Goal: Ask a question

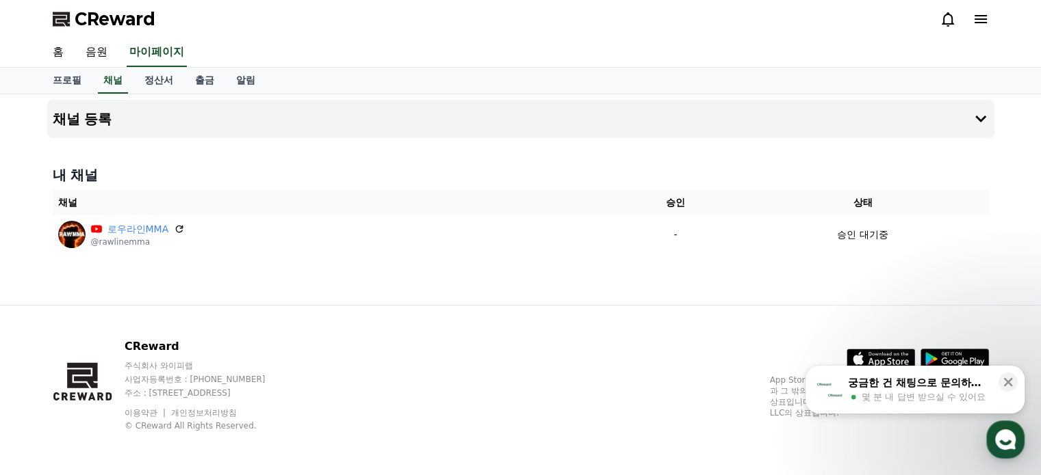
click at [943, 391] on span "몇 분 내 답변 받으실 수 있어요" at bounding box center [923, 397] width 124 height 12
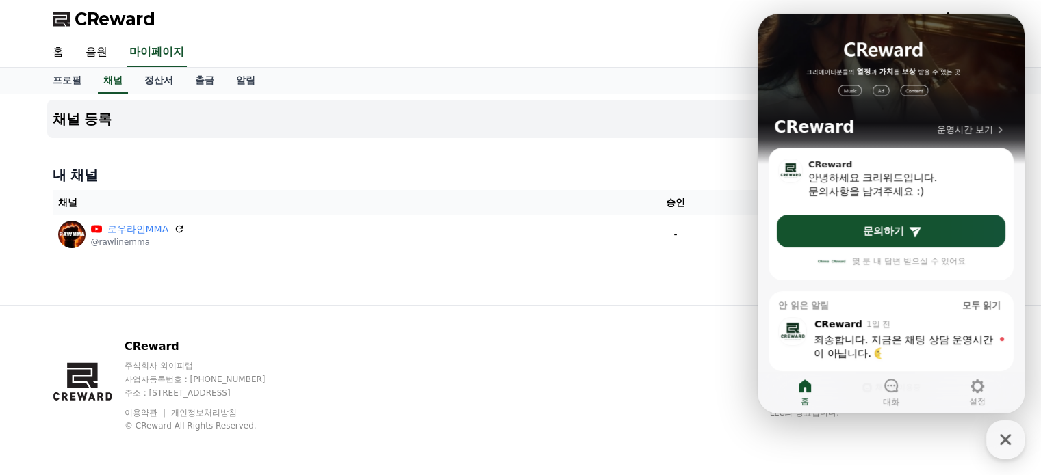
click at [666, 348] on div "CReward 주식회사 와이피랩 사업자등록번호 : [PHONE_NUMBER] 주소 : [STREET_ADDRESS] 이용약관 개인정보처리방침 …" at bounding box center [521, 391] width 958 height 170
click at [903, 346] on div "죄송합니다. 지금은 채팅 상담 운영시간이 아닙니다. ​" at bounding box center [902, 346] width 179 height 27
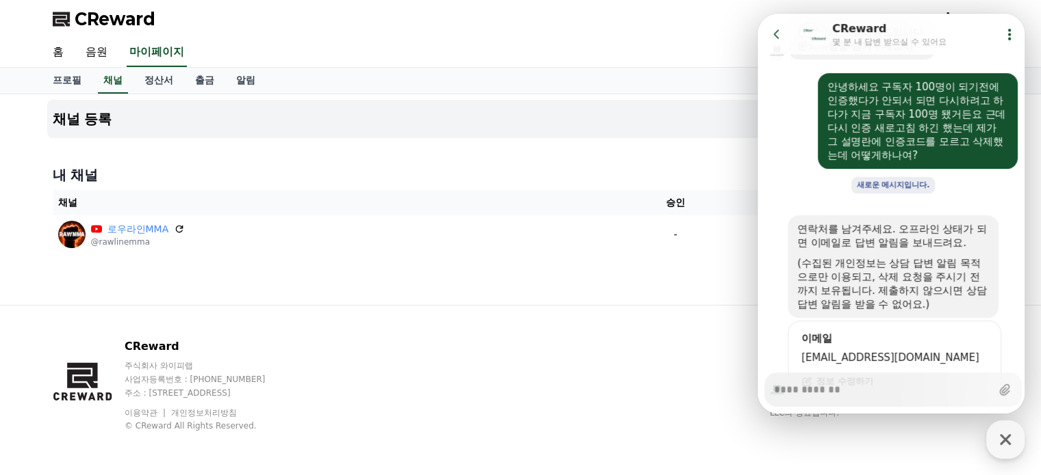
scroll to position [200, 0]
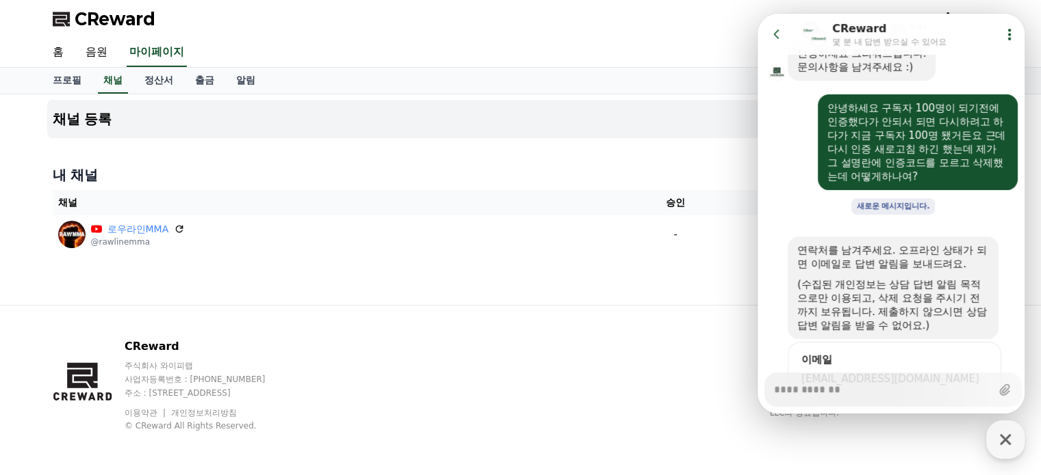
drag, startPoint x: 591, startPoint y: 387, endPoint x: 627, endPoint y: 378, distance: 36.5
click at [590, 387] on div "CReward 주식회사 와이피랩 사업자등록번호 : [PHONE_NUMBER] 주소 : [STREET_ADDRESS] 이용약관 개인정보처리방침 …" at bounding box center [521, 391] width 958 height 170
click at [1019, 437] on div "button" at bounding box center [1005, 440] width 38 height 38
type textarea "*"
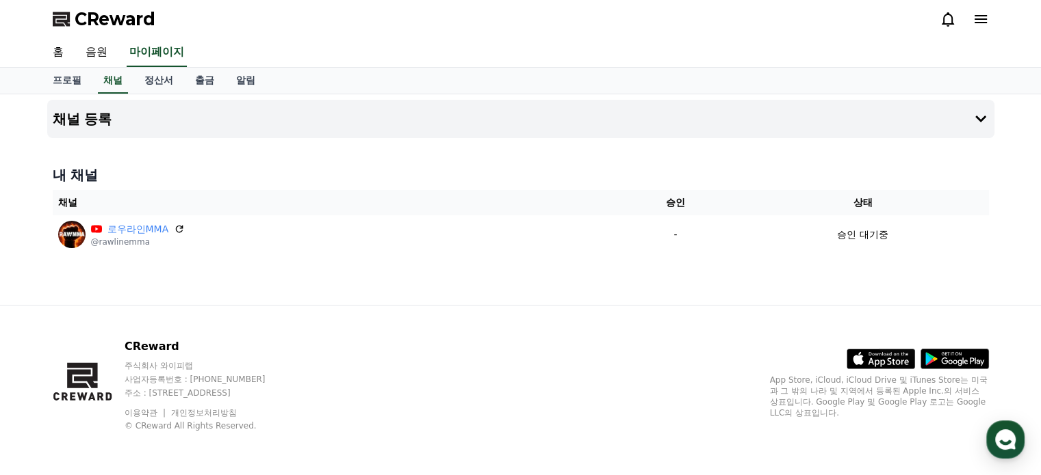
click at [988, 18] on icon at bounding box center [980, 19] width 16 height 16
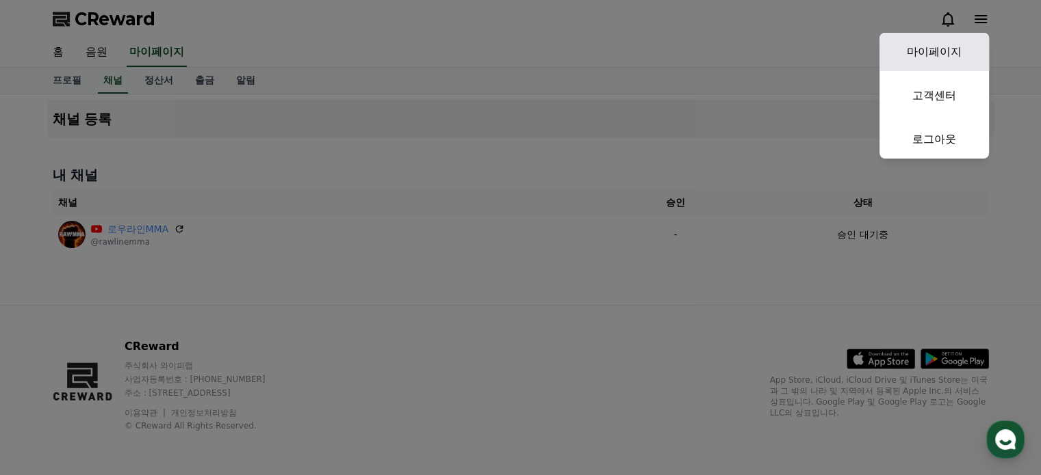
click at [948, 47] on link "마이페이지" at bounding box center [933, 52] width 109 height 38
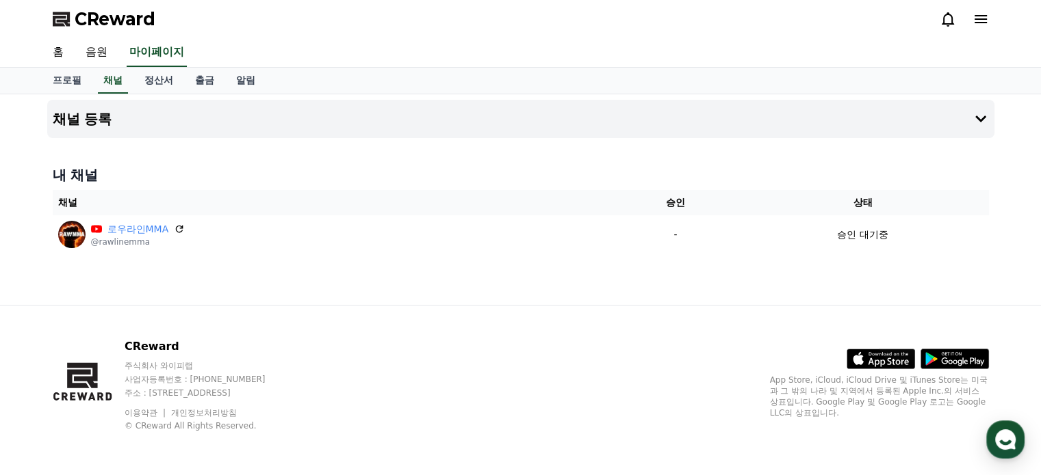
select select "**********"
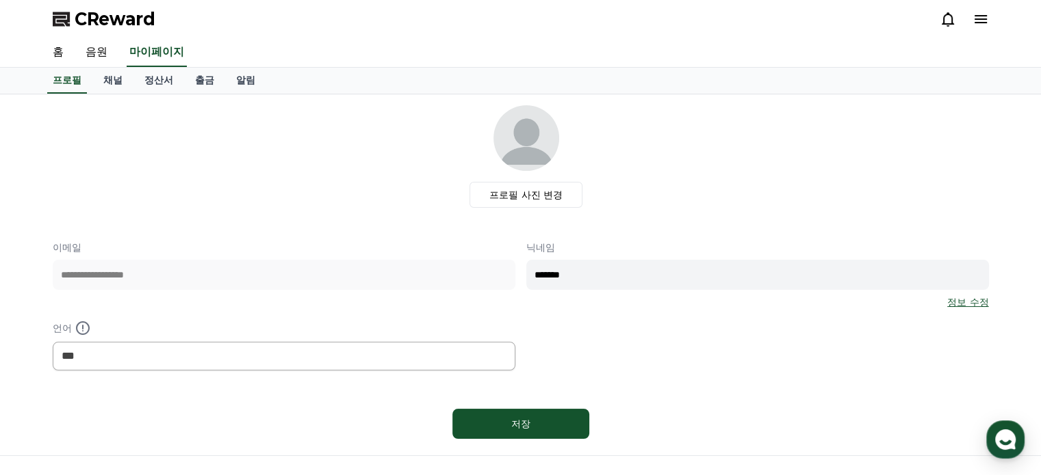
click at [142, 28] on span "CReward" at bounding box center [115, 19] width 81 height 22
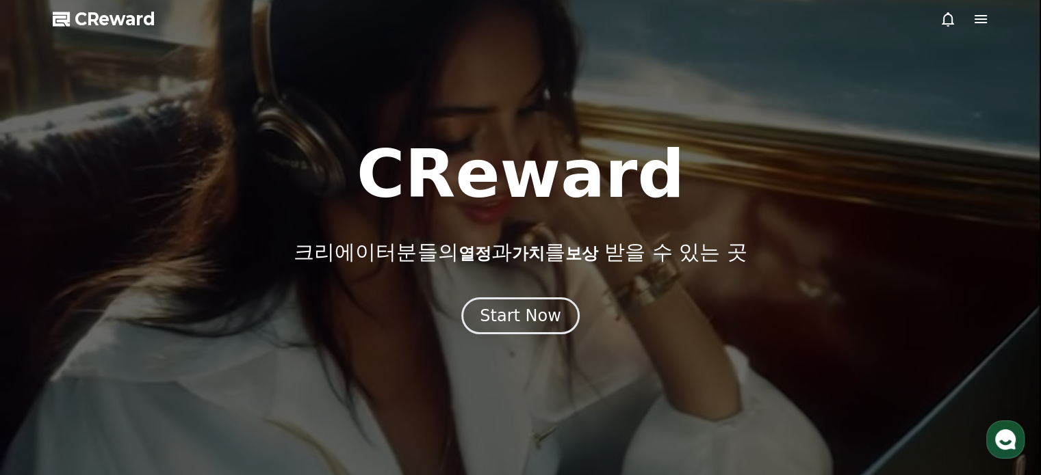
click at [986, 21] on icon at bounding box center [980, 19] width 16 height 16
